Goal: Task Accomplishment & Management: Manage account settings

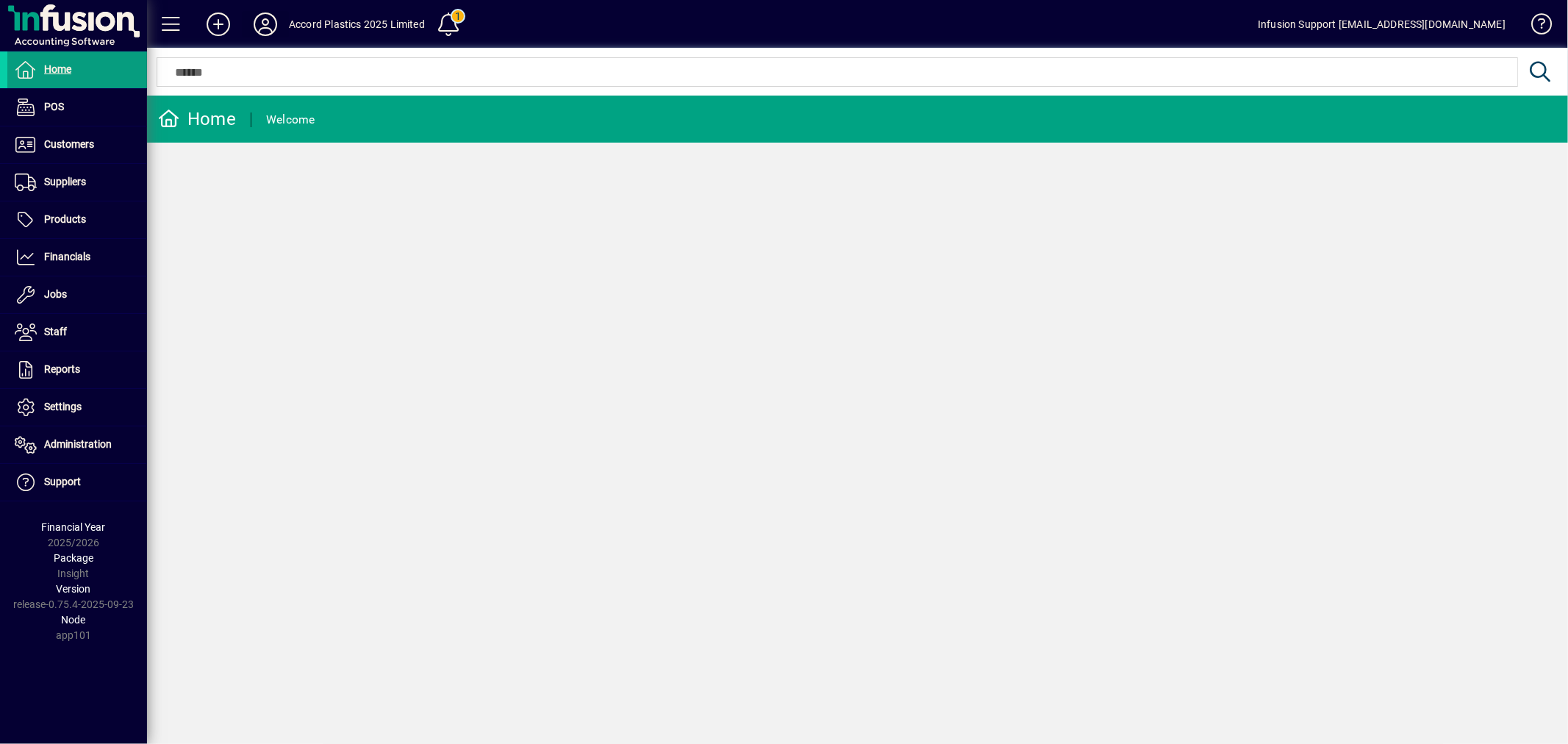
click at [266, 19] on icon at bounding box center [265, 24] width 30 height 23
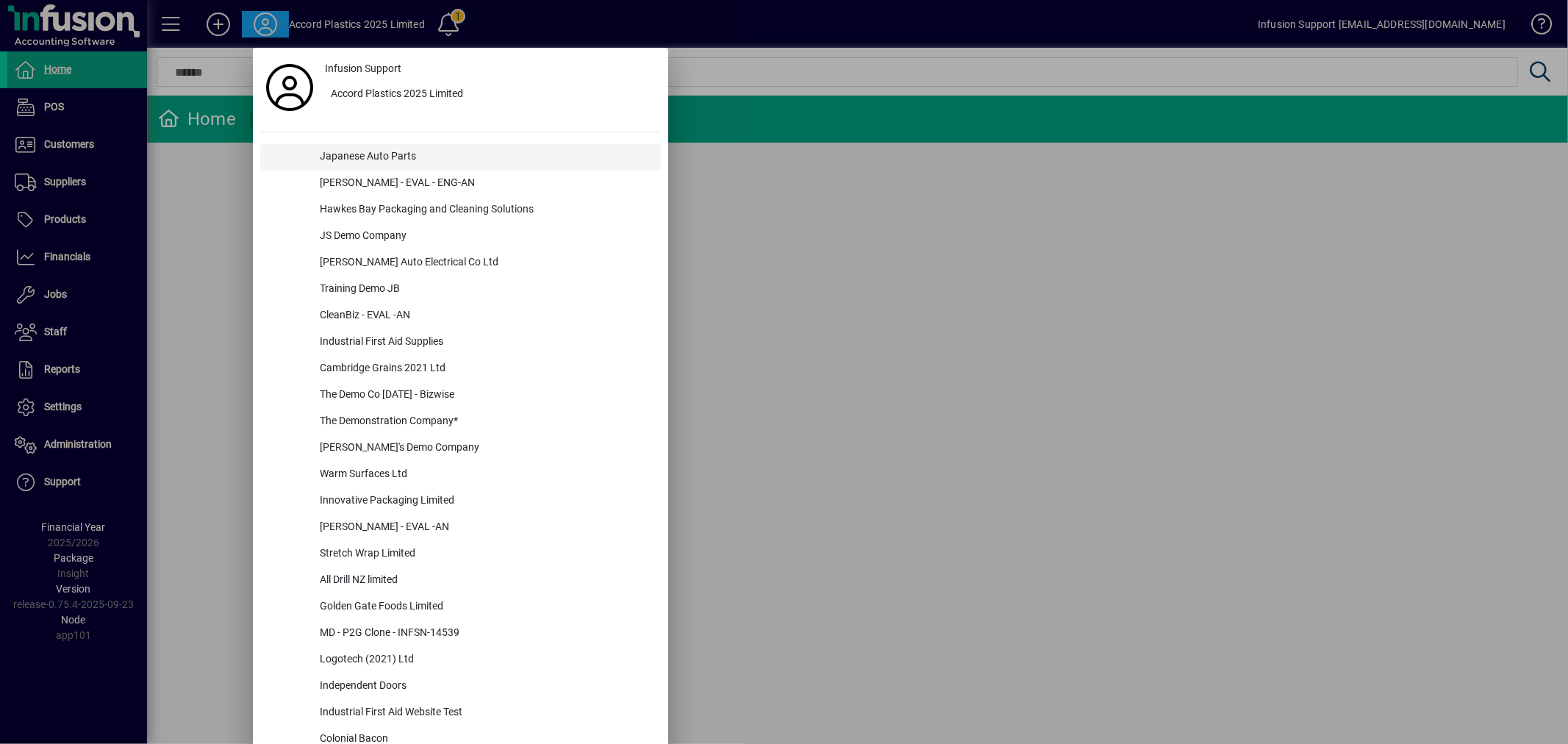
click at [350, 157] on div "Japanese Auto Parts" at bounding box center [484, 157] width 353 height 26
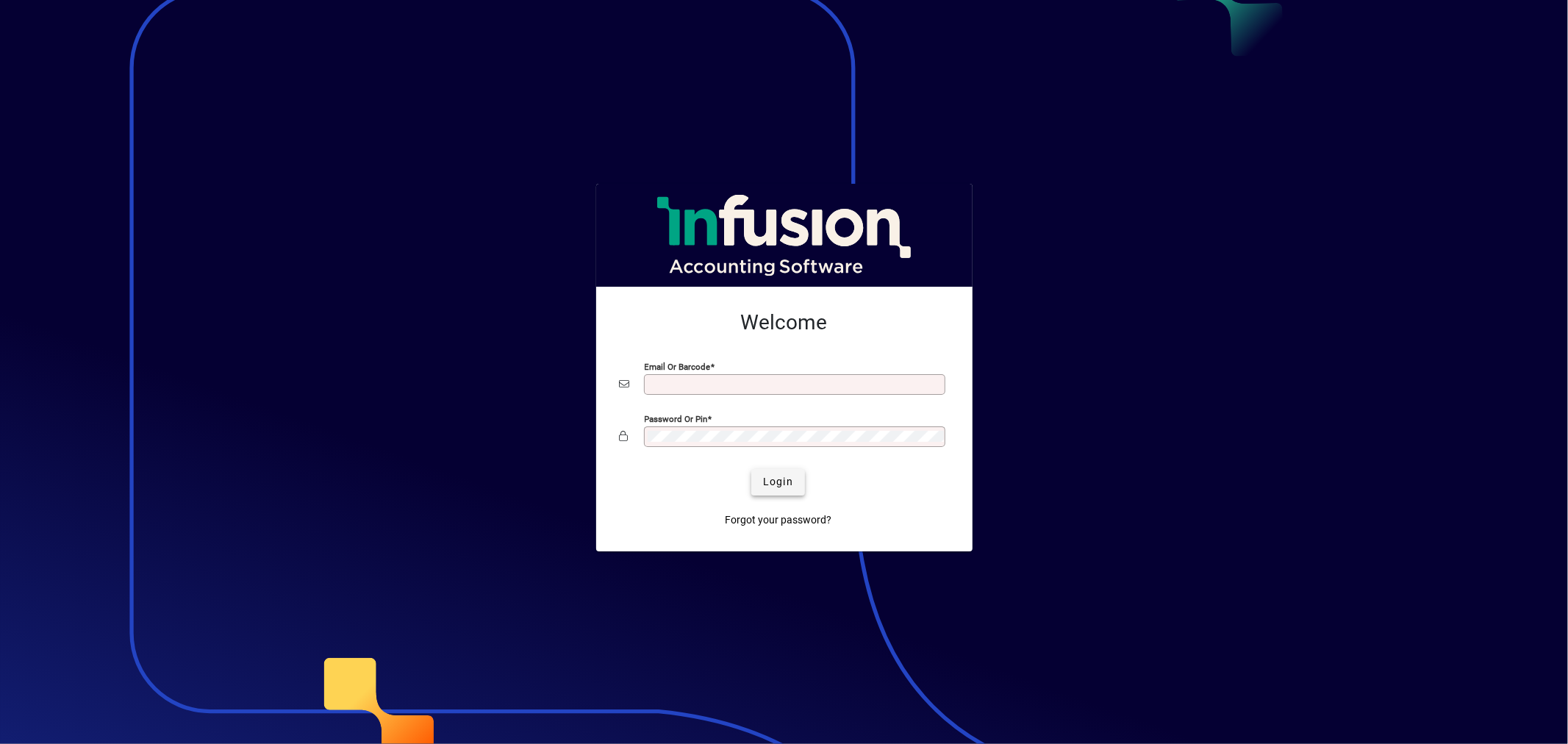
type input "**********"
click at [777, 480] on span "Login" at bounding box center [778, 481] width 30 height 16
